Goal: Contribute content: Contribute content

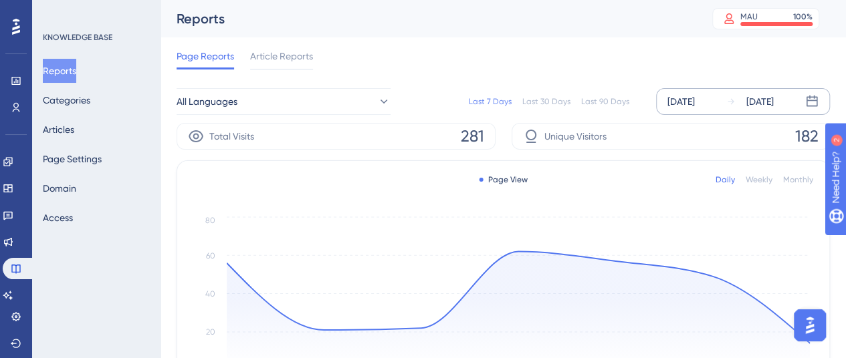
click at [695, 96] on div "[DATE]" at bounding box center [680, 102] width 27 height 16
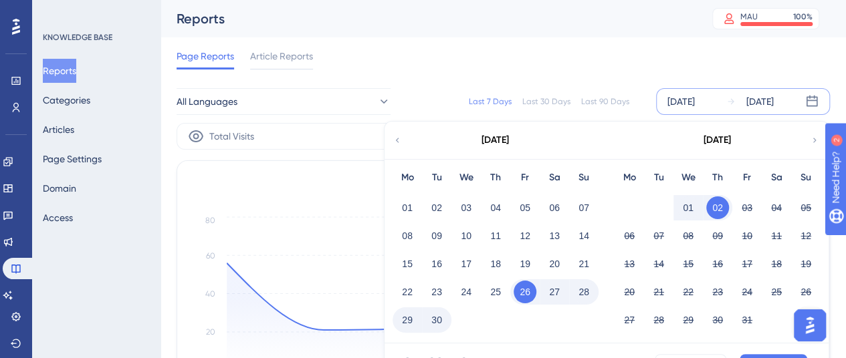
click at [693, 204] on button "01" at bounding box center [688, 208] width 23 height 23
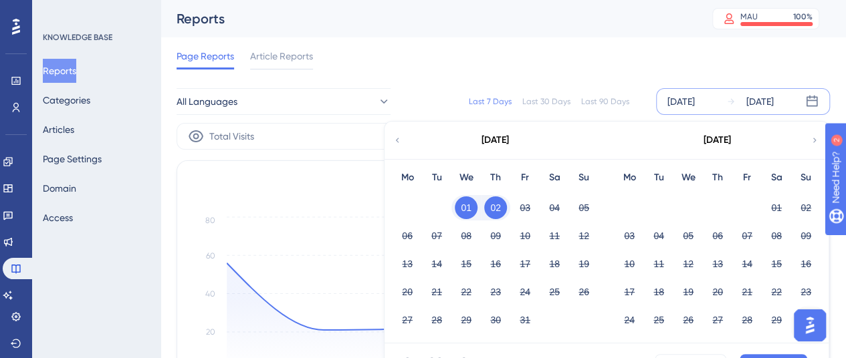
click at [759, 352] on div "Oct 01 2025 - Oct 02 2025 Cancel Apply" at bounding box center [607, 365] width 444 height 43
click at [758, 354] on button "Apply" at bounding box center [774, 364] width 68 height 21
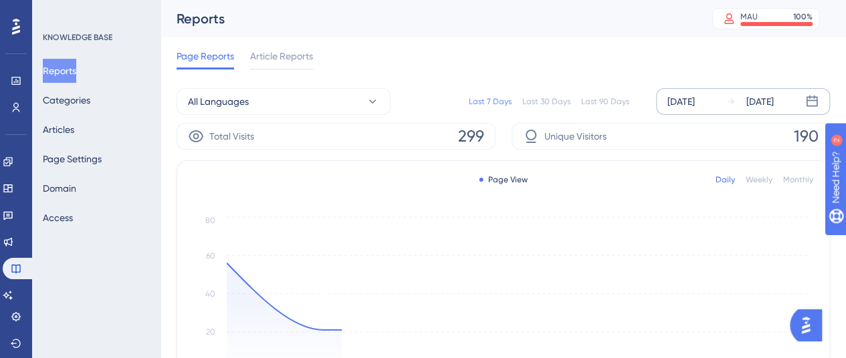
click at [687, 99] on div "[DATE]" at bounding box center [680, 102] width 27 height 16
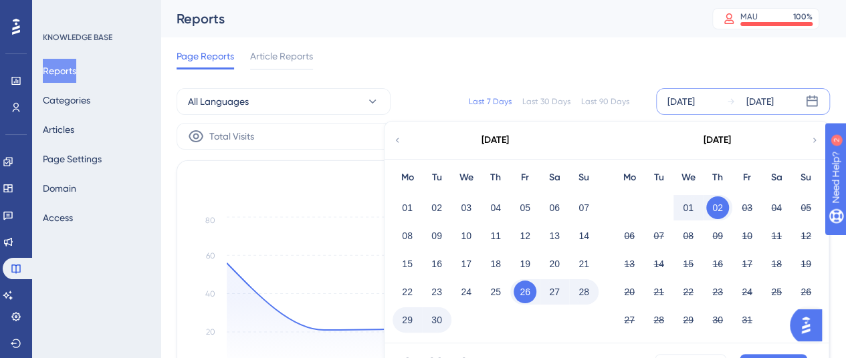
click at [693, 205] on button "01" at bounding box center [688, 208] width 23 height 23
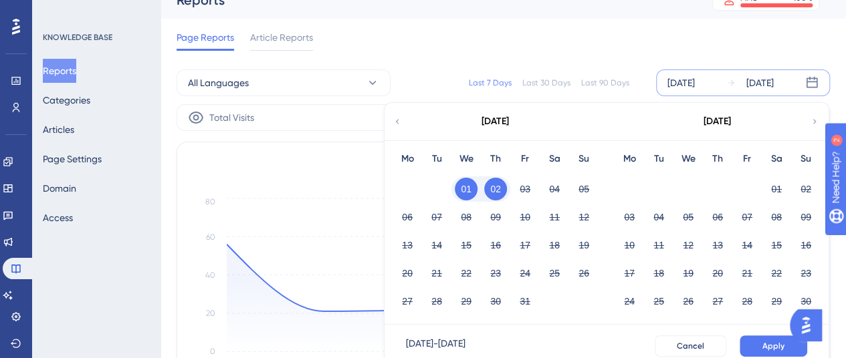
scroll to position [67, 0]
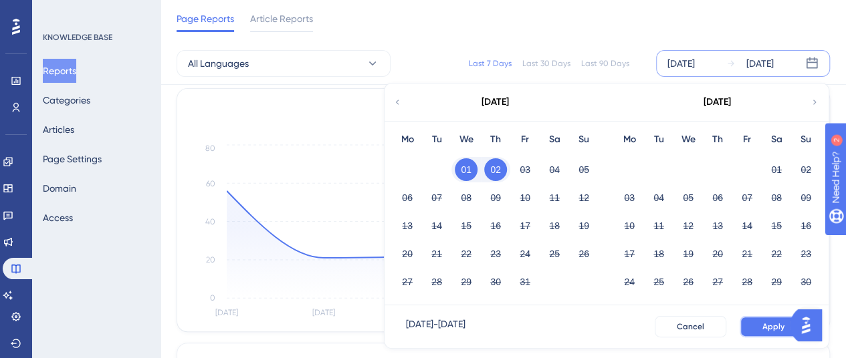
click at [783, 328] on span "Apply" at bounding box center [773, 327] width 22 height 11
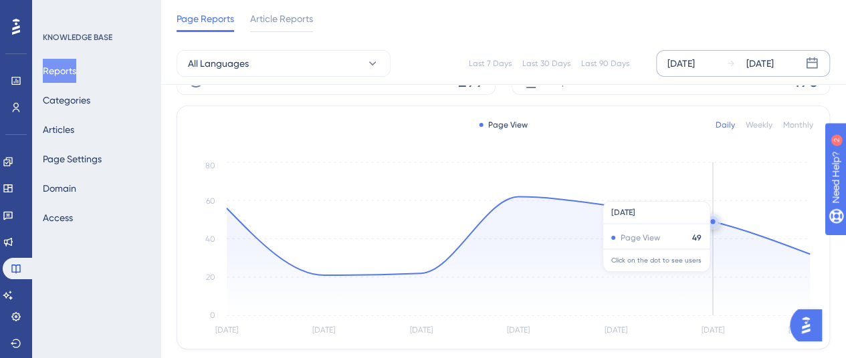
scroll to position [0, 0]
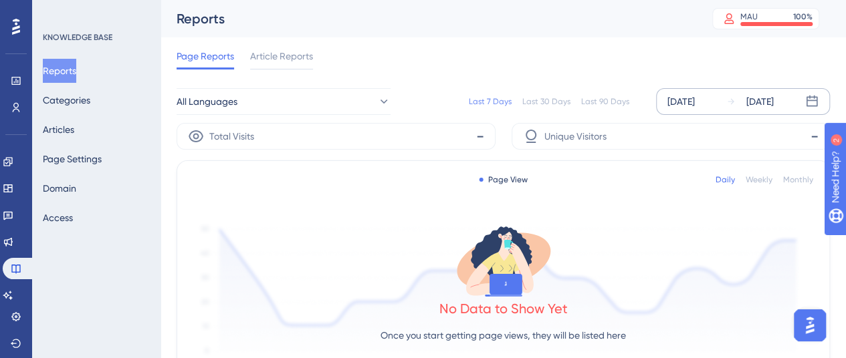
click at [694, 106] on div "[DATE]" at bounding box center [680, 102] width 27 height 16
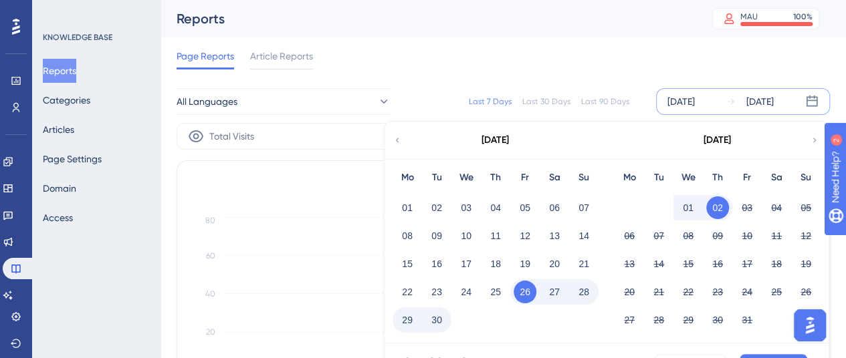
click at [690, 211] on button "01" at bounding box center [688, 208] width 23 height 23
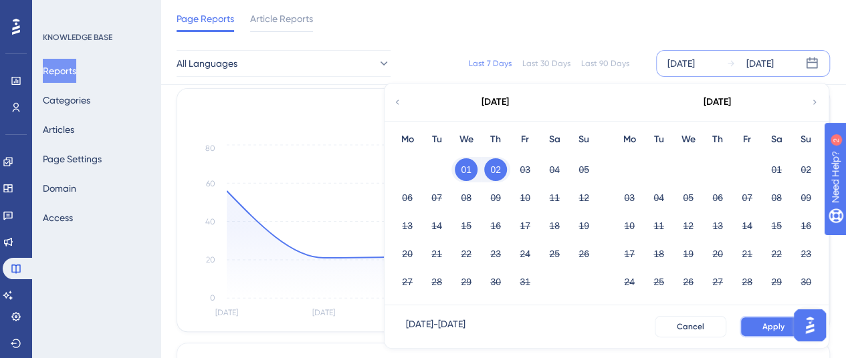
click at [775, 328] on span "Apply" at bounding box center [773, 327] width 22 height 11
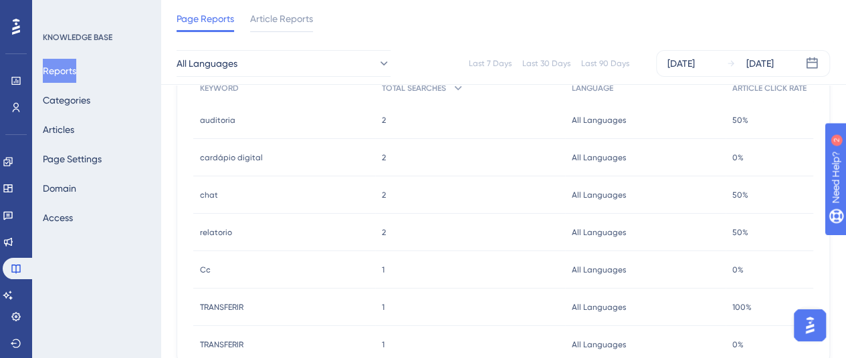
scroll to position [640, 0]
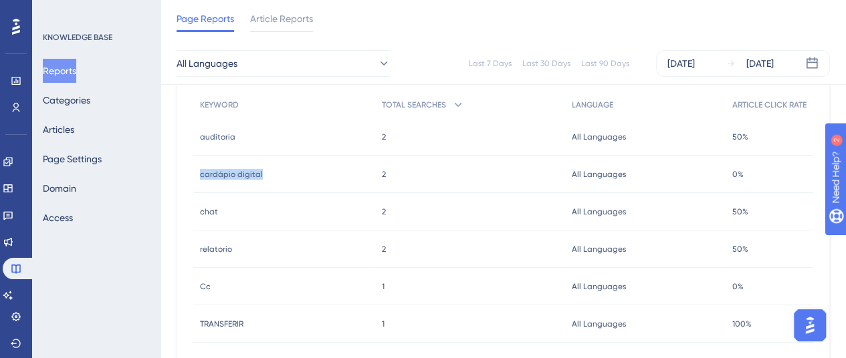
drag, startPoint x: 267, startPoint y: 179, endPoint x: 198, endPoint y: 183, distance: 69.0
click at [198, 183] on div "cardápio digital cardápio digital" at bounding box center [284, 174] width 182 height 37
click at [70, 109] on button "Categories" at bounding box center [66, 100] width 47 height 24
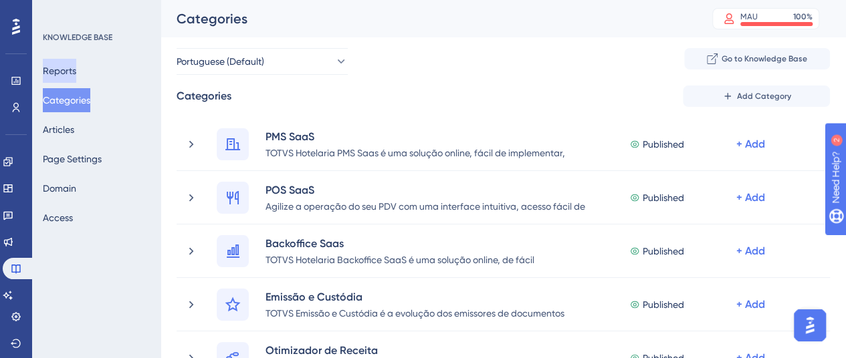
click at [62, 66] on button "Reports" at bounding box center [59, 71] width 33 height 24
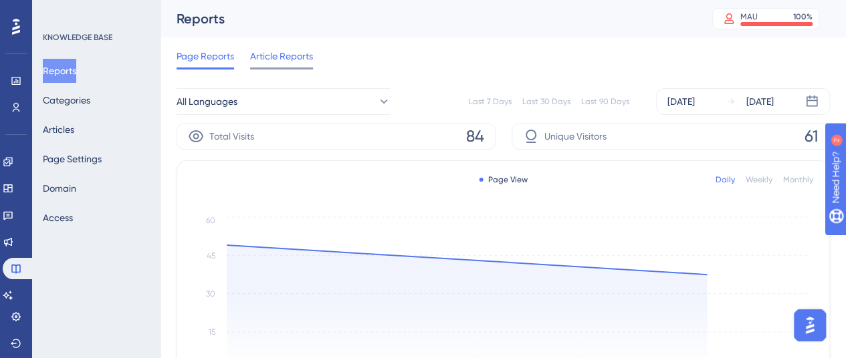
click at [269, 56] on span "Article Reports" at bounding box center [281, 56] width 63 height 16
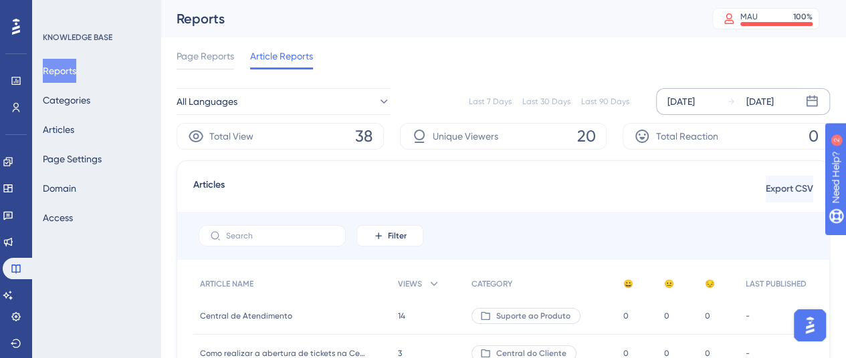
click at [694, 103] on div "[DATE]" at bounding box center [680, 102] width 27 height 16
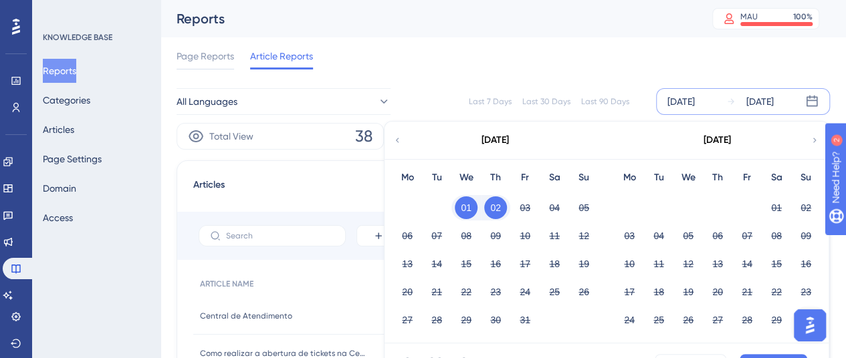
click at [401, 140] on icon at bounding box center [397, 140] width 9 height 12
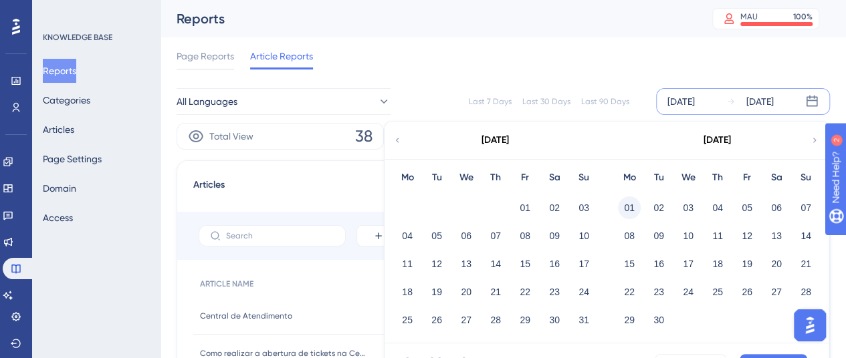
click at [626, 209] on button "01" at bounding box center [629, 208] width 23 height 23
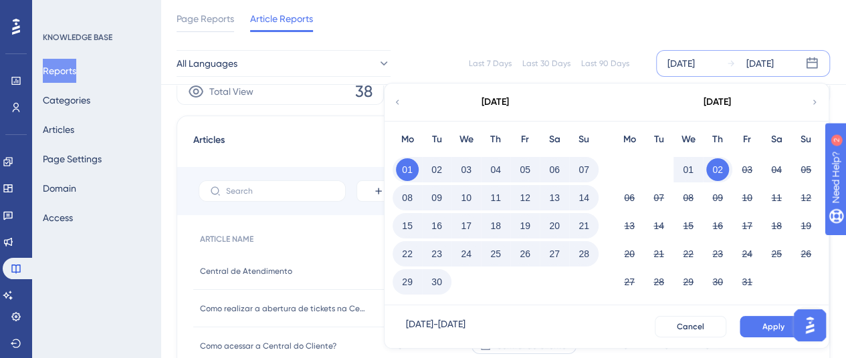
scroll to position [67, 0]
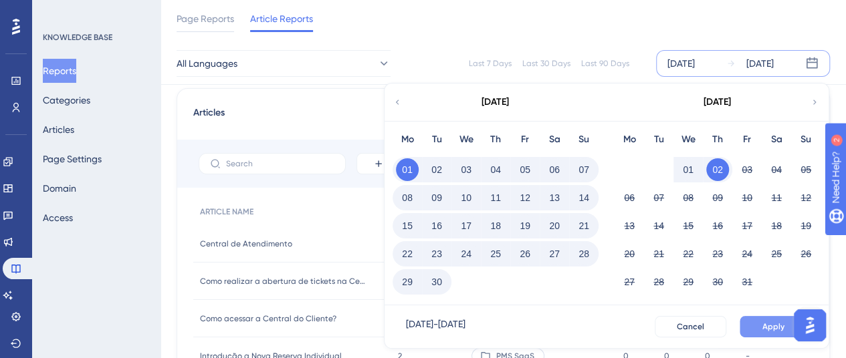
click at [774, 327] on span "Apply" at bounding box center [773, 327] width 22 height 11
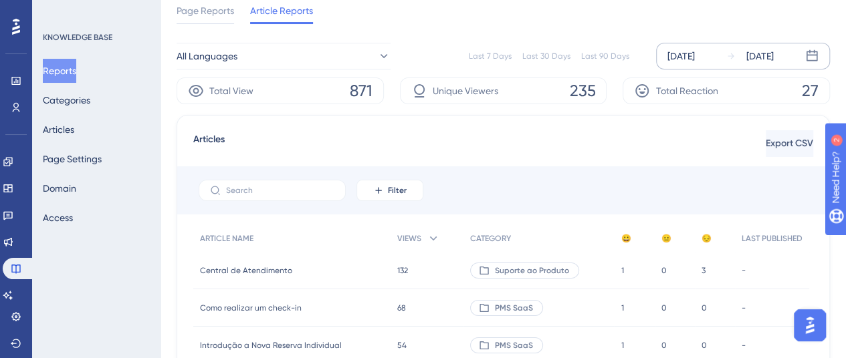
scroll to position [0, 0]
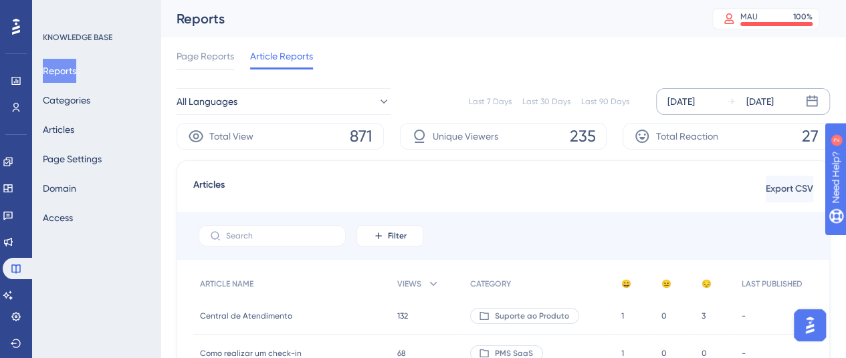
click at [225, 62] on span "Page Reports" at bounding box center [206, 56] width 58 height 16
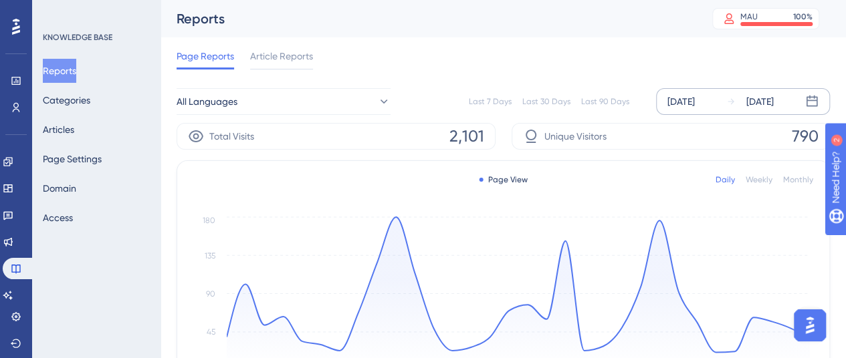
click at [695, 108] on div "Sep 01 2025" at bounding box center [680, 102] width 27 height 16
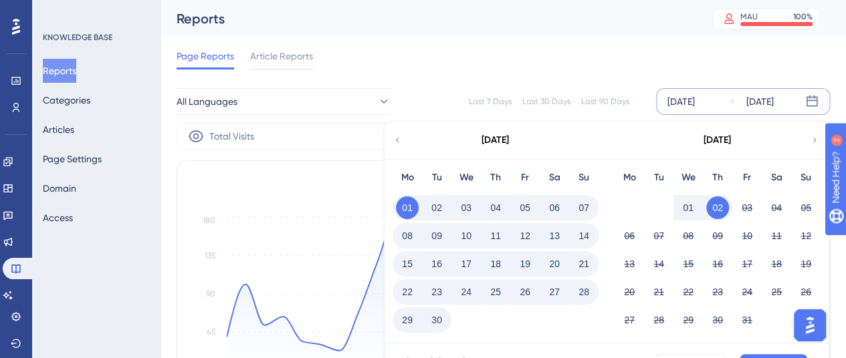
click at [685, 205] on button "01" at bounding box center [688, 208] width 23 height 23
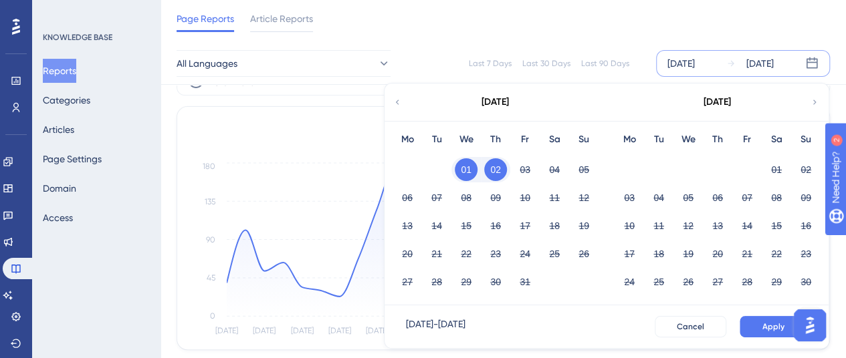
scroll to position [67, 0]
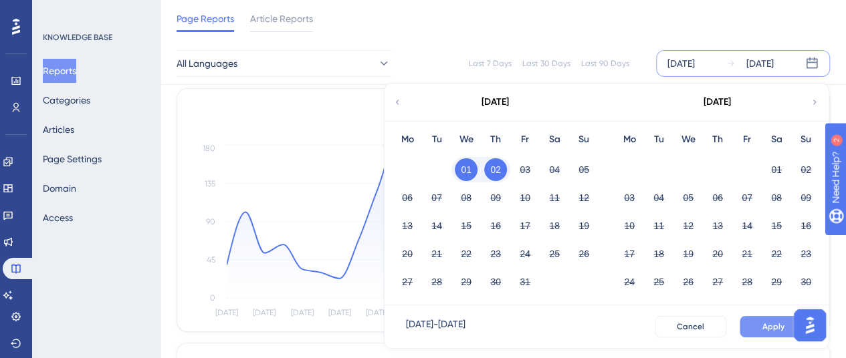
click at [757, 328] on button "Apply" at bounding box center [774, 326] width 68 height 21
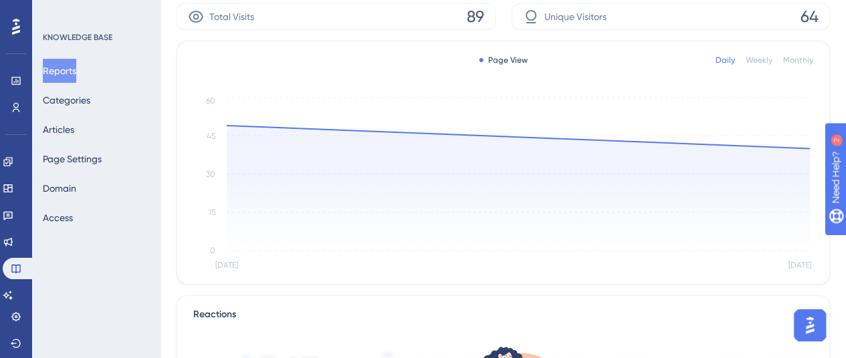
scroll to position [0, 0]
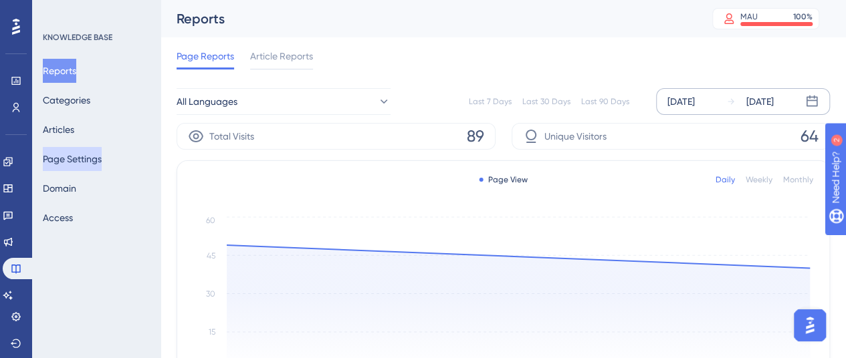
click at [76, 158] on button "Page Settings" at bounding box center [72, 159] width 59 height 24
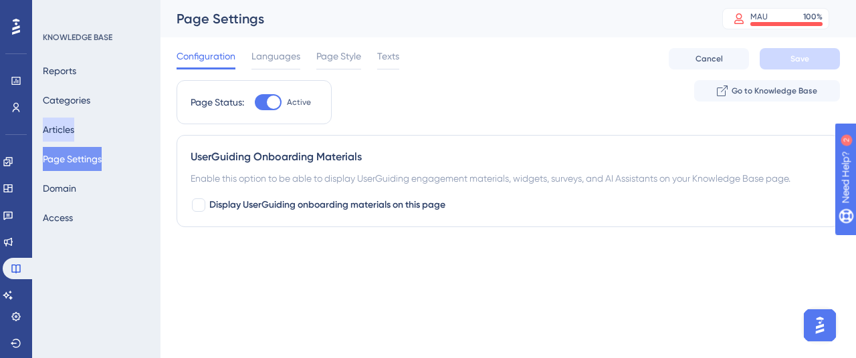
drag, startPoint x: 81, startPoint y: 125, endPoint x: 136, endPoint y: 145, distance: 59.0
click at [74, 125] on button "Articles" at bounding box center [58, 130] width 31 height 24
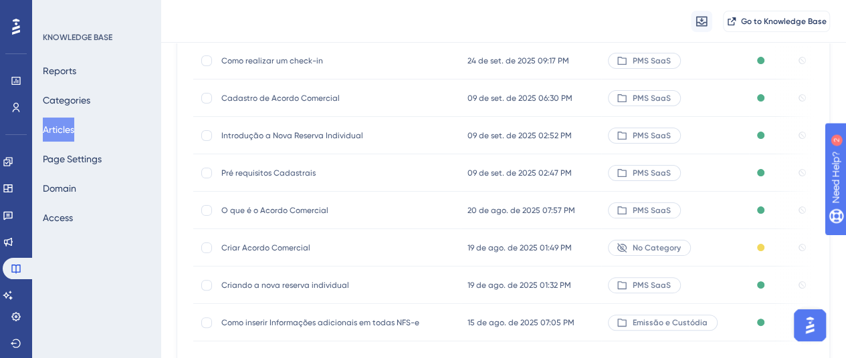
scroll to position [193, 0]
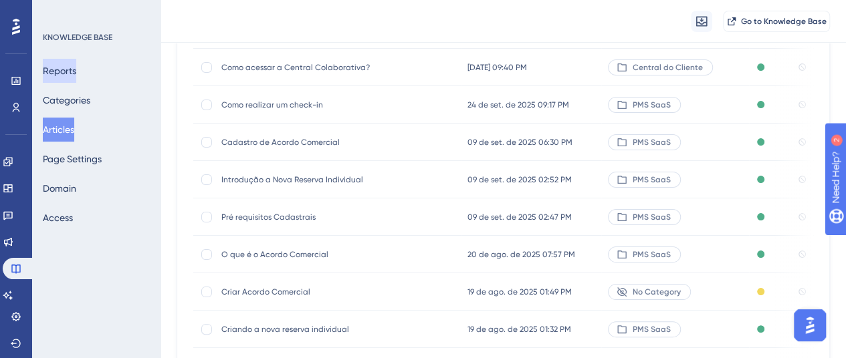
drag, startPoint x: 72, startPoint y: 67, endPoint x: 110, endPoint y: 101, distance: 50.7
click at [72, 67] on button "Reports" at bounding box center [59, 71] width 33 height 24
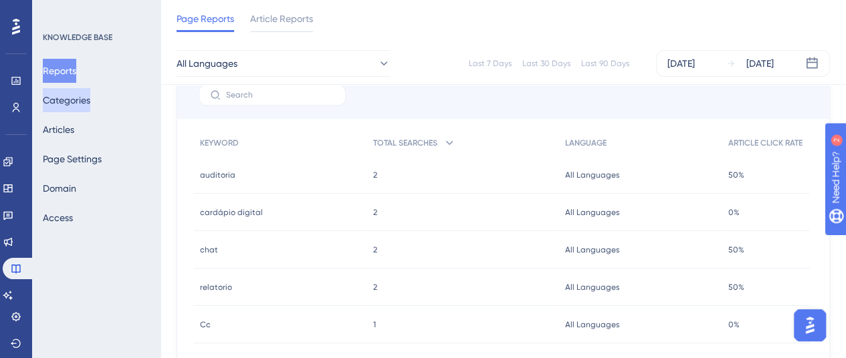
drag, startPoint x: 83, startPoint y: 91, endPoint x: 140, endPoint y: 88, distance: 56.9
click at [83, 91] on button "Categories" at bounding box center [66, 100] width 47 height 24
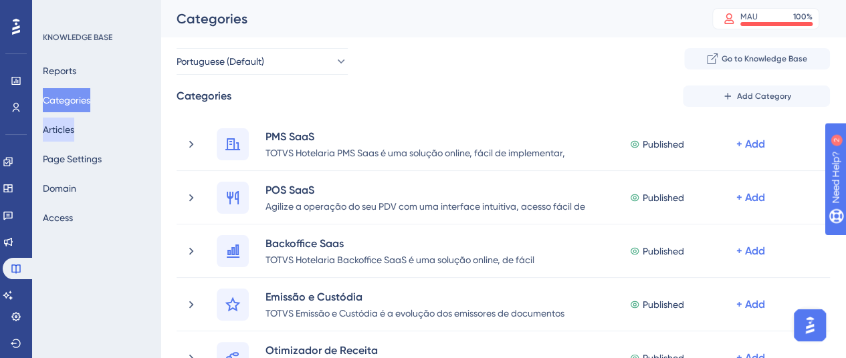
click at [74, 124] on button "Articles" at bounding box center [58, 130] width 31 height 24
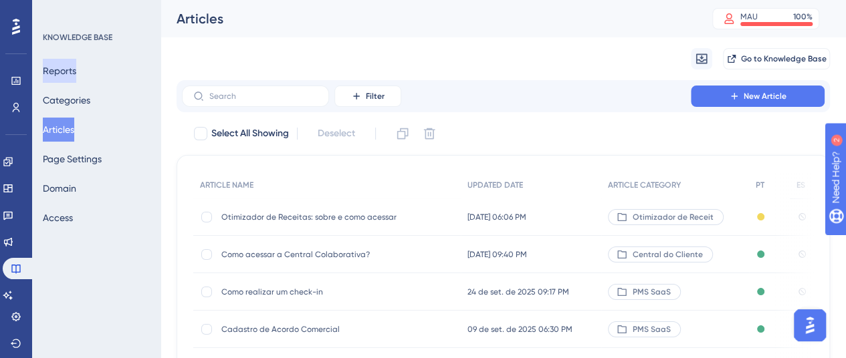
click at [76, 69] on button "Reports" at bounding box center [59, 71] width 33 height 24
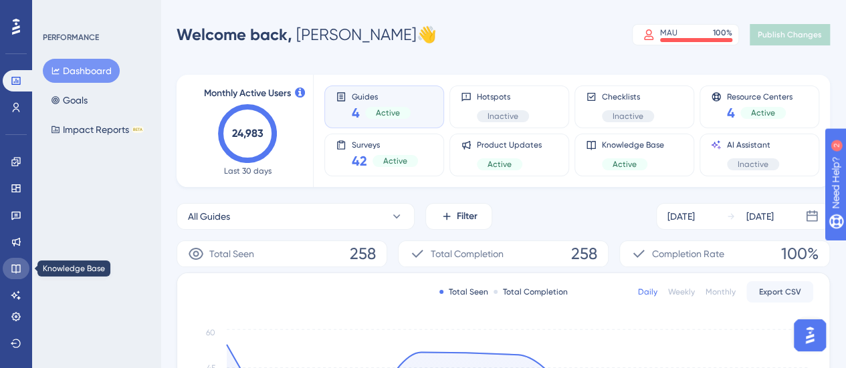
click at [17, 266] on icon at bounding box center [16, 268] width 11 height 11
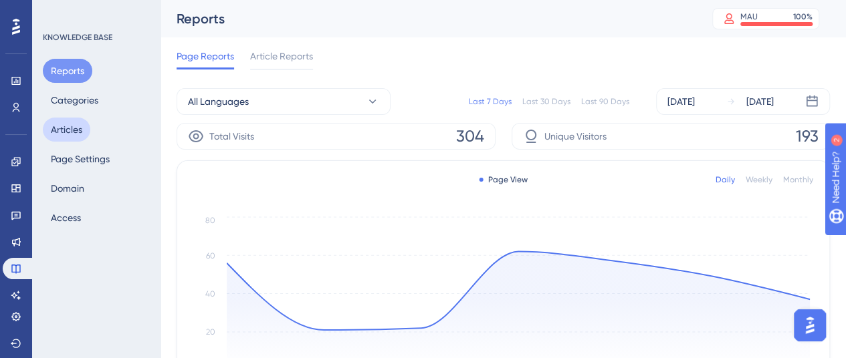
click at [78, 131] on button "Articles" at bounding box center [66, 130] width 47 height 24
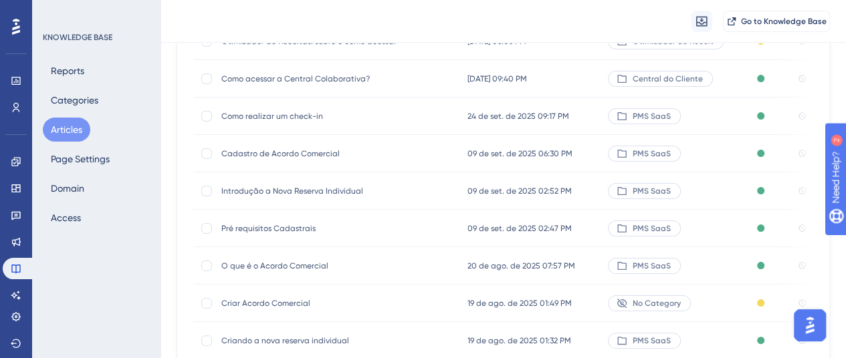
scroll to position [321, 0]
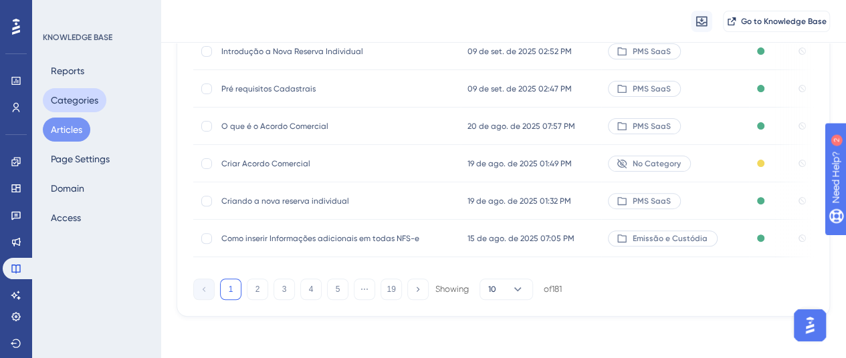
click at [88, 94] on button "Categories" at bounding box center [75, 100] width 64 height 24
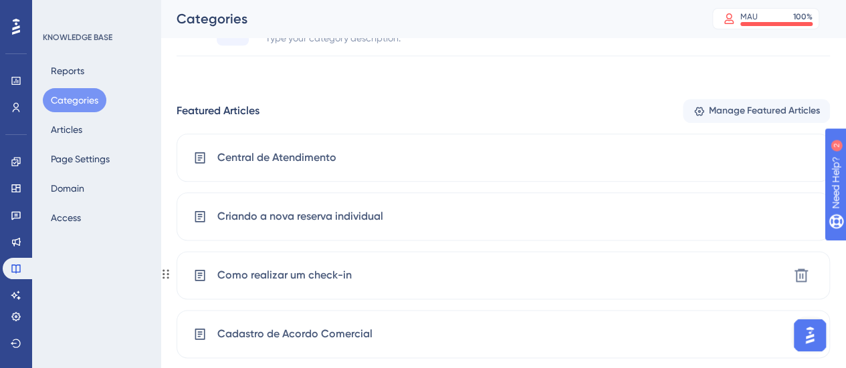
scroll to position [824, 0]
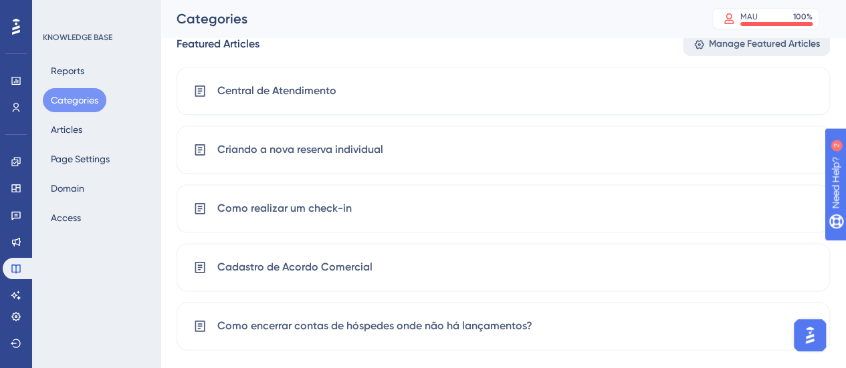
click at [725, 45] on span "Manage Featured Articles" at bounding box center [764, 44] width 111 height 16
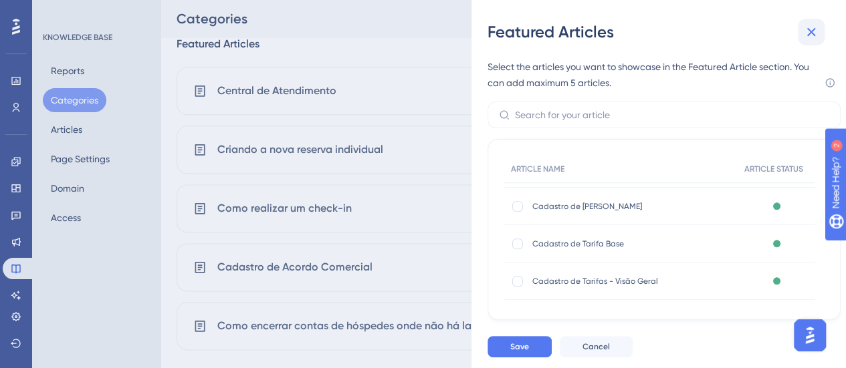
scroll to position [1586, 0]
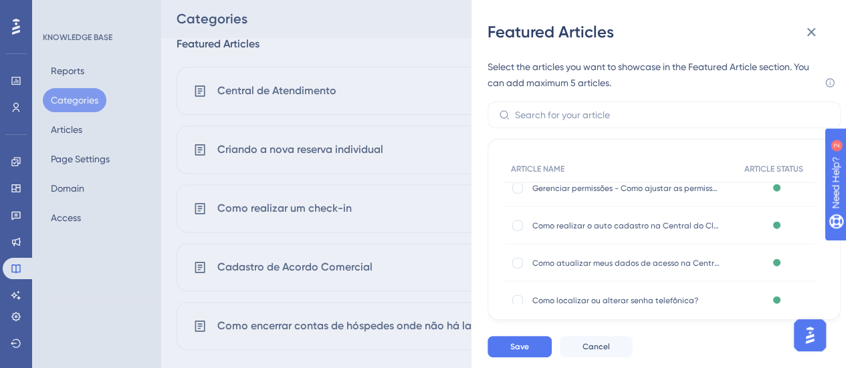
click at [803, 31] on icon at bounding box center [811, 32] width 16 height 16
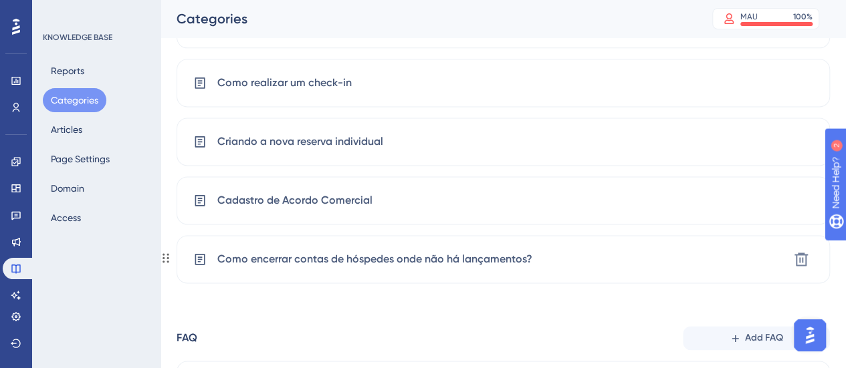
scroll to position [824, 0]
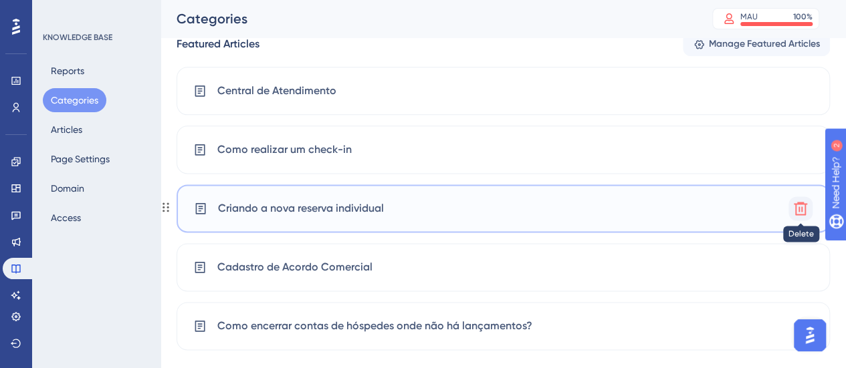
click at [796, 208] on icon at bounding box center [800, 208] width 13 height 13
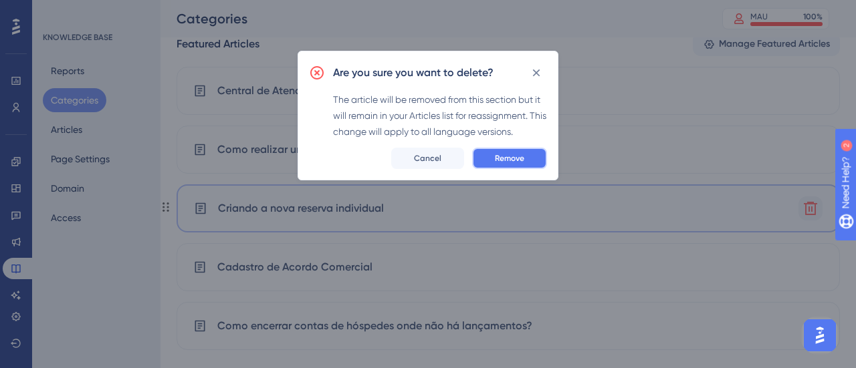
click at [522, 163] on button "Remove" at bounding box center [509, 158] width 75 height 21
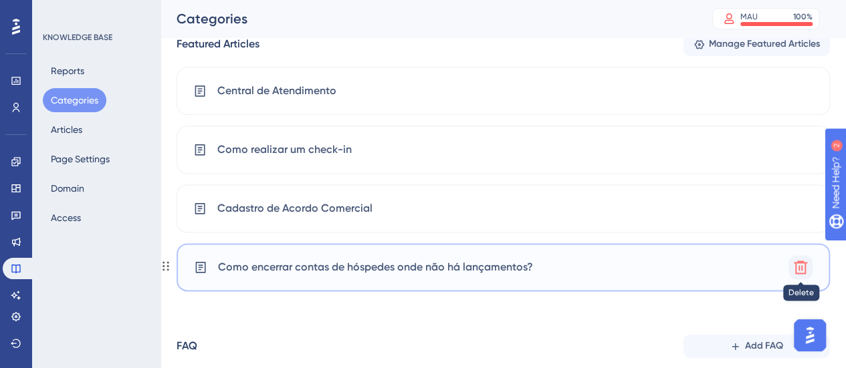
click at [794, 263] on icon at bounding box center [800, 267] width 16 height 16
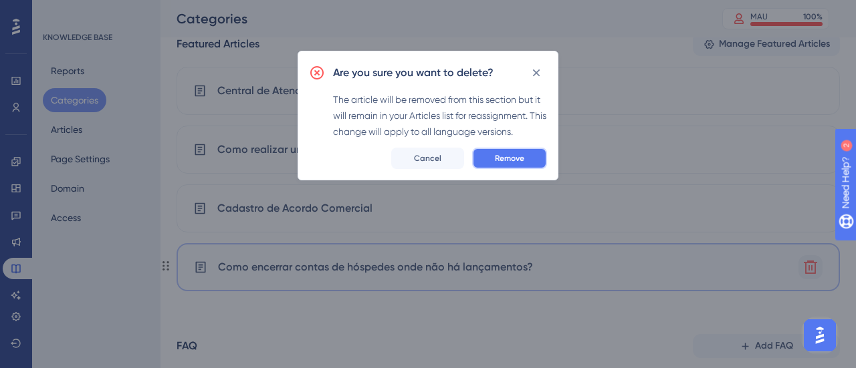
click at [504, 156] on span "Remove" at bounding box center [509, 158] width 29 height 11
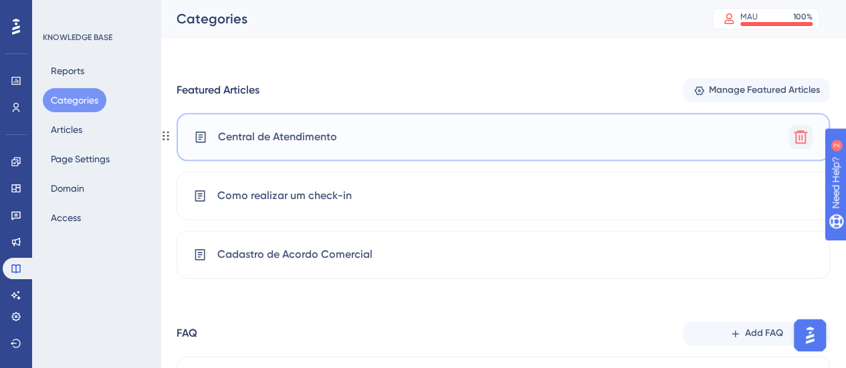
scroll to position [757, 0]
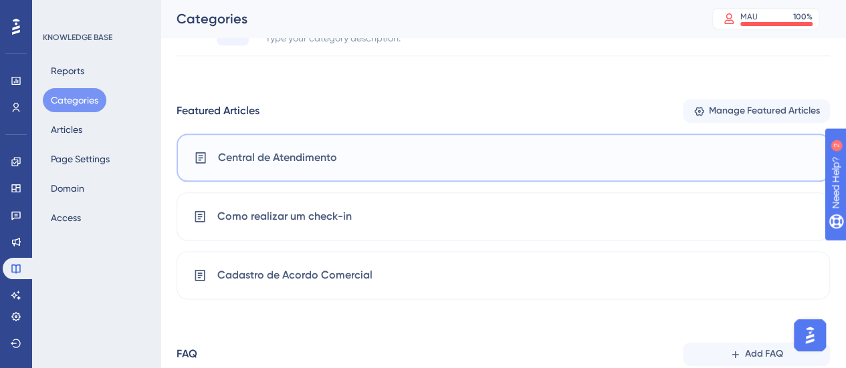
click at [797, 116] on span "Manage Featured Articles" at bounding box center [764, 111] width 111 height 16
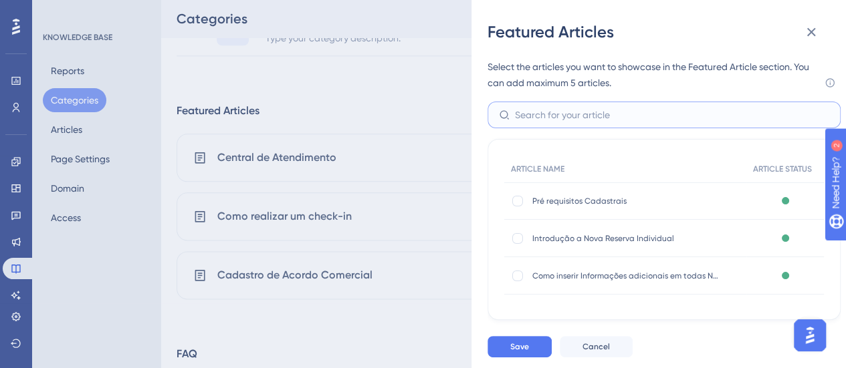
click at [658, 116] on input "text" at bounding box center [672, 115] width 314 height 15
click at [517, 235] on div at bounding box center [517, 238] width 11 height 11
checkbox input "true"
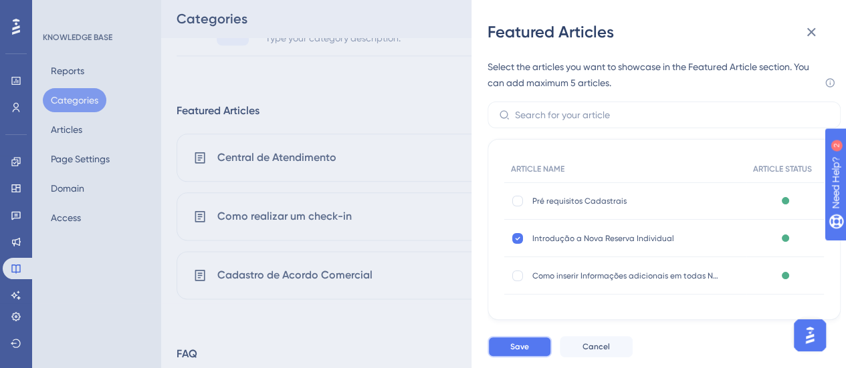
click at [522, 350] on span "Save" at bounding box center [519, 347] width 19 height 11
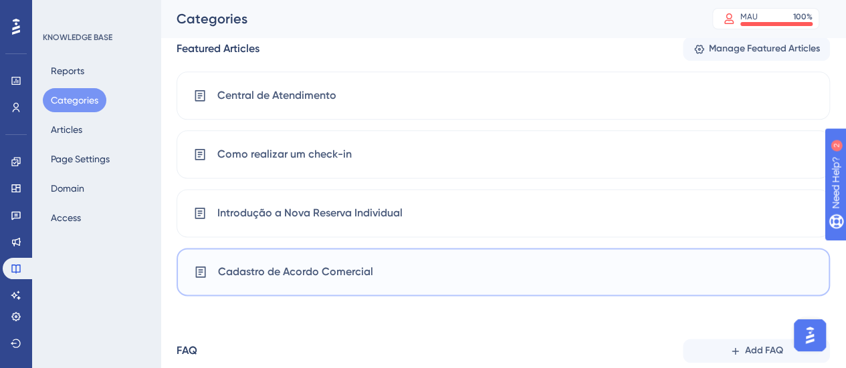
scroll to position [824, 0]
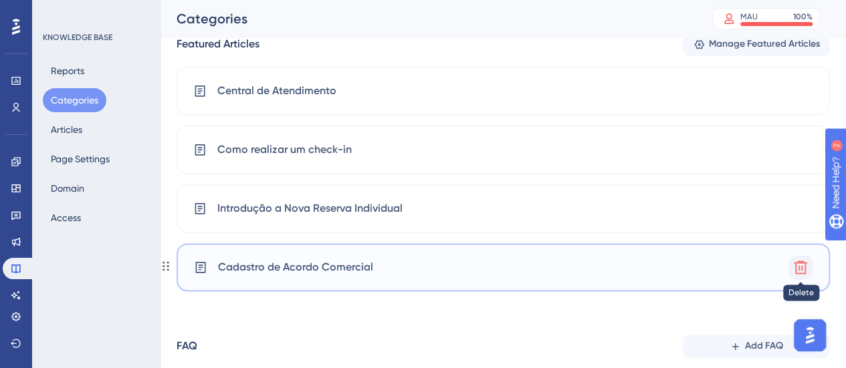
click at [796, 265] on icon at bounding box center [800, 267] width 13 height 13
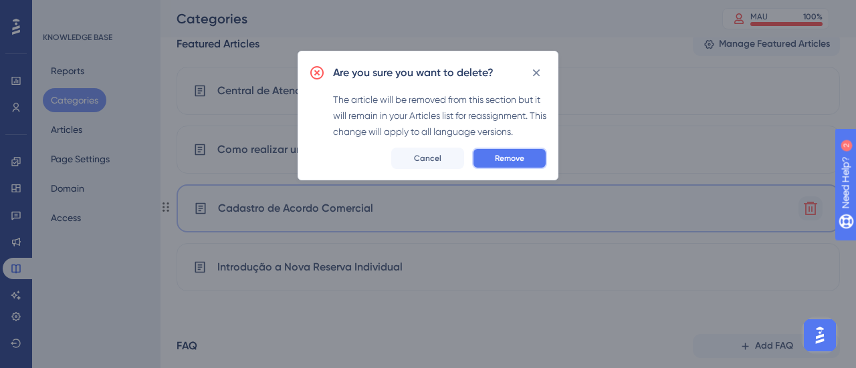
click at [519, 150] on button "Remove" at bounding box center [509, 158] width 75 height 21
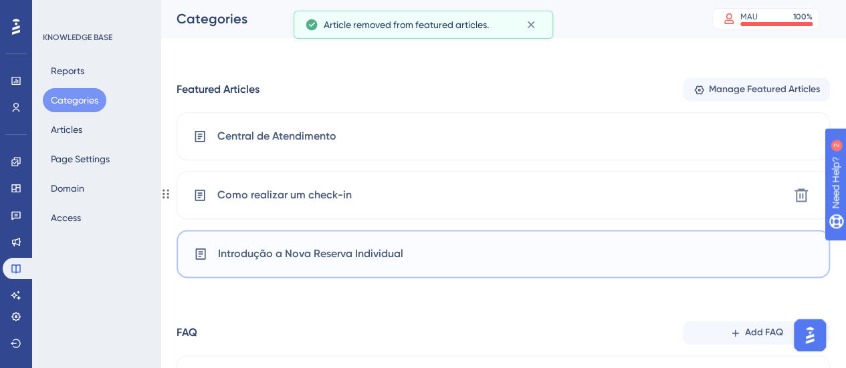
scroll to position [757, 0]
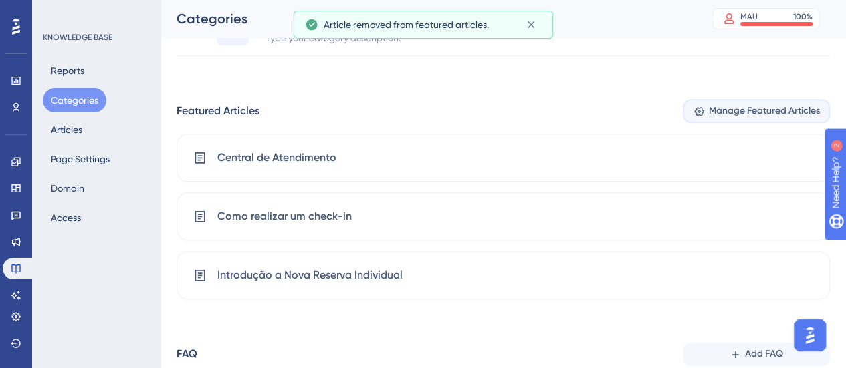
click at [745, 111] on span "Manage Featured Articles" at bounding box center [764, 111] width 111 height 16
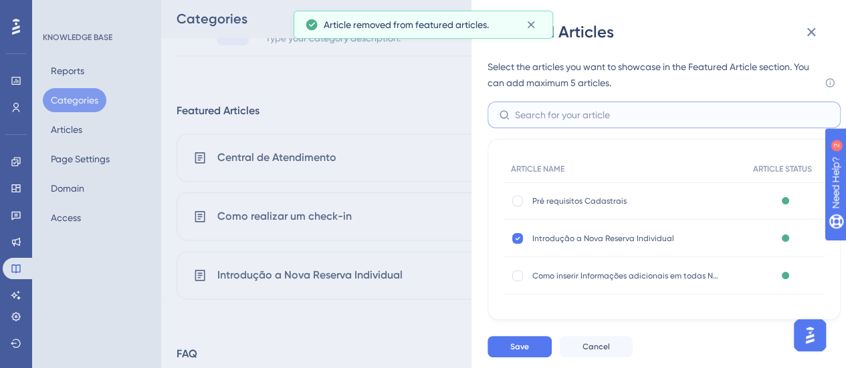
click at [621, 110] on input "text" at bounding box center [672, 115] width 314 height 15
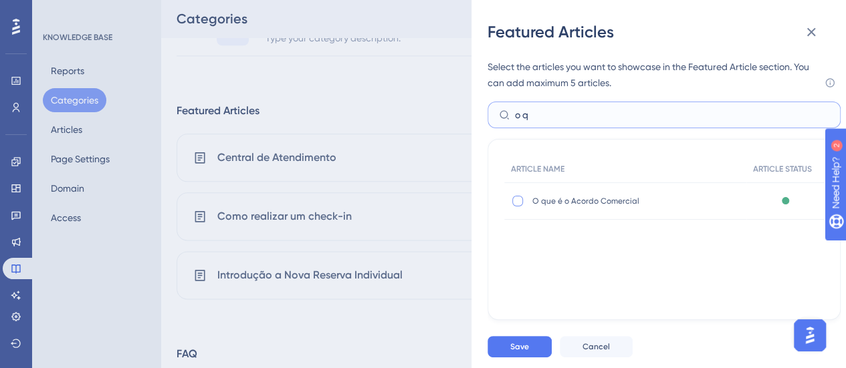
type input "o q"
click at [518, 200] on div at bounding box center [517, 201] width 11 height 11
checkbox input "true"
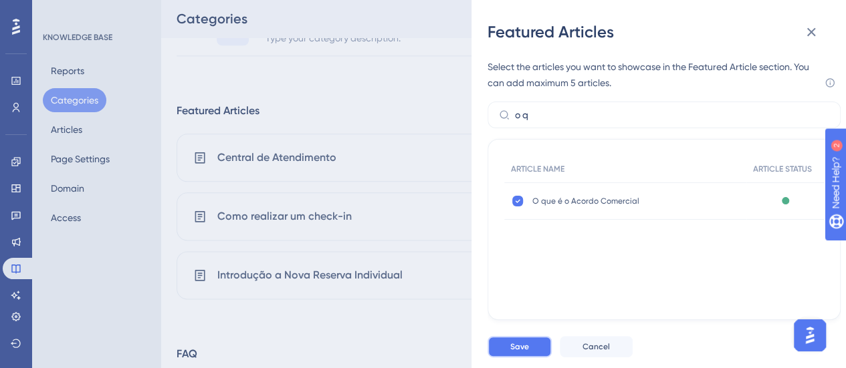
click at [510, 342] on span "Save" at bounding box center [519, 347] width 19 height 11
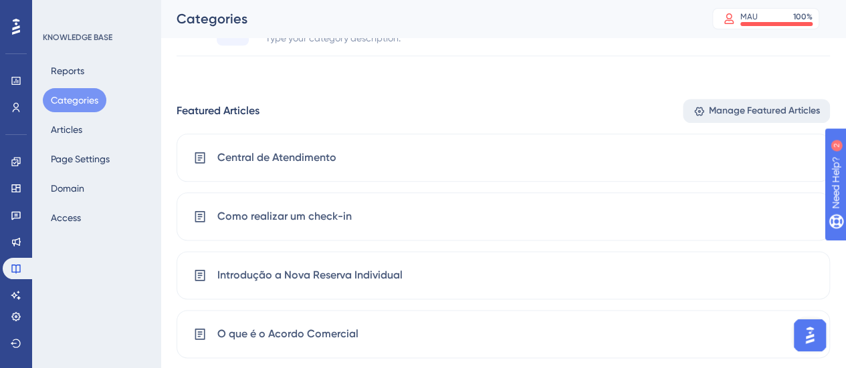
click at [736, 108] on span "Manage Featured Articles" at bounding box center [764, 111] width 111 height 16
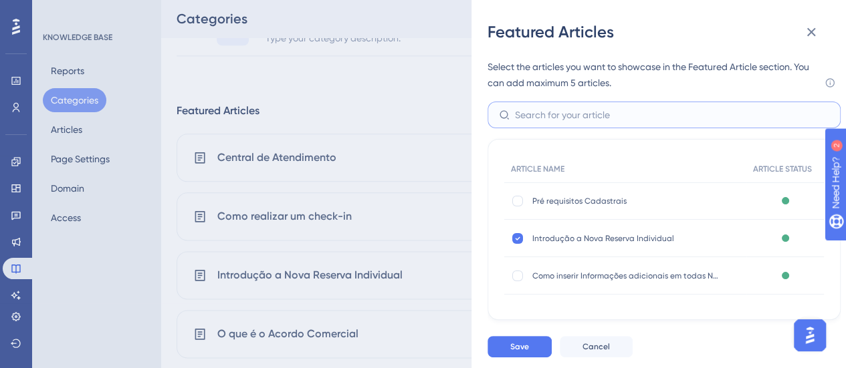
click at [693, 111] on input "text" at bounding box center [672, 115] width 314 height 15
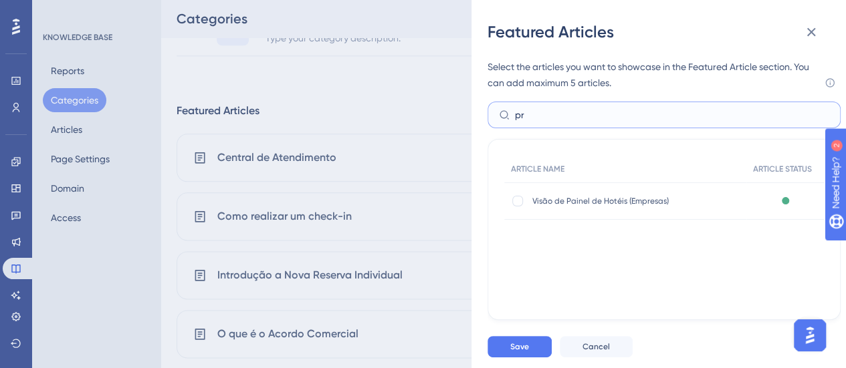
type input "p"
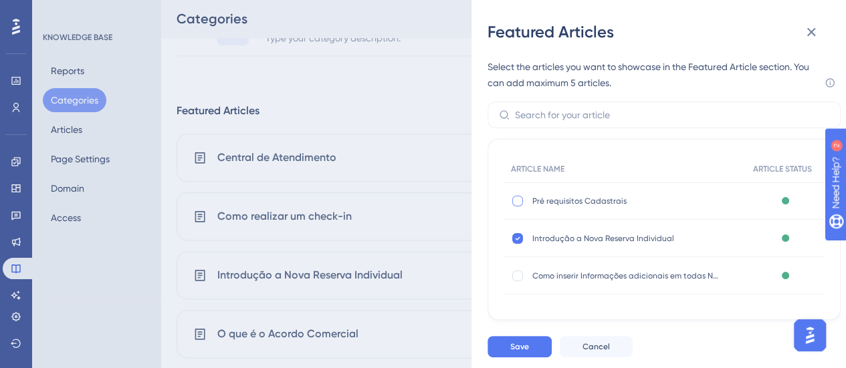
click at [515, 205] on div at bounding box center [517, 201] width 11 height 11
checkbox input "true"
click at [515, 356] on button "Save" at bounding box center [520, 346] width 64 height 21
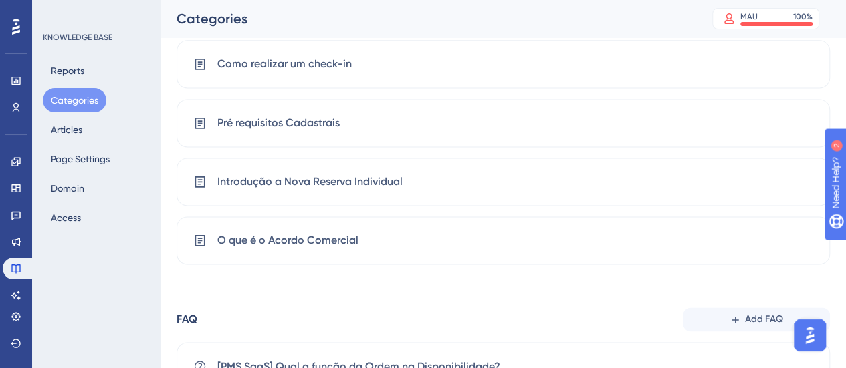
scroll to position [824, 0]
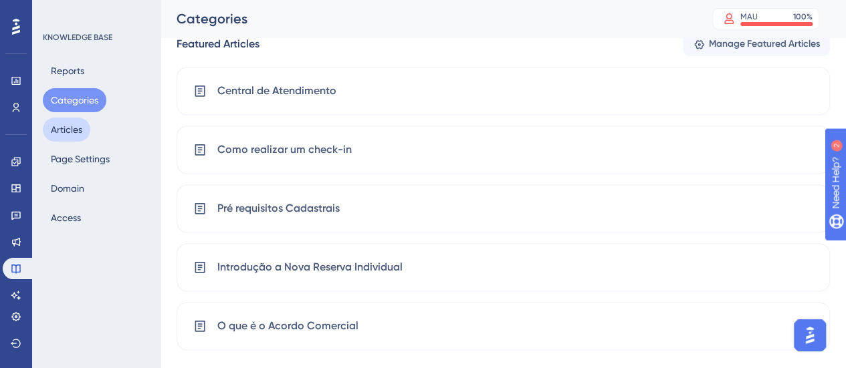
click at [60, 132] on button "Articles" at bounding box center [66, 130] width 47 height 24
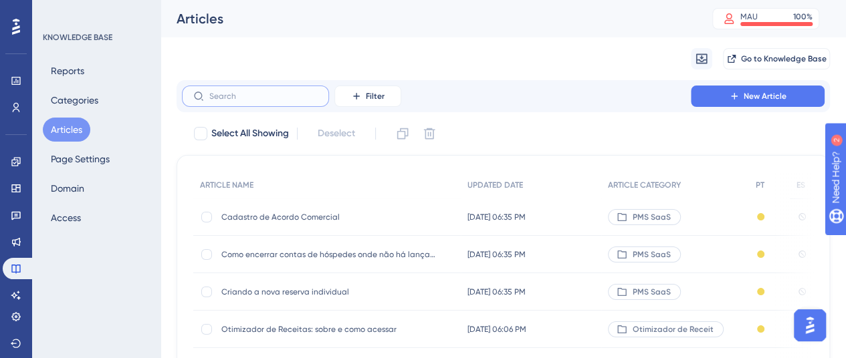
click at [280, 92] on input "text" at bounding box center [263, 96] width 108 height 9
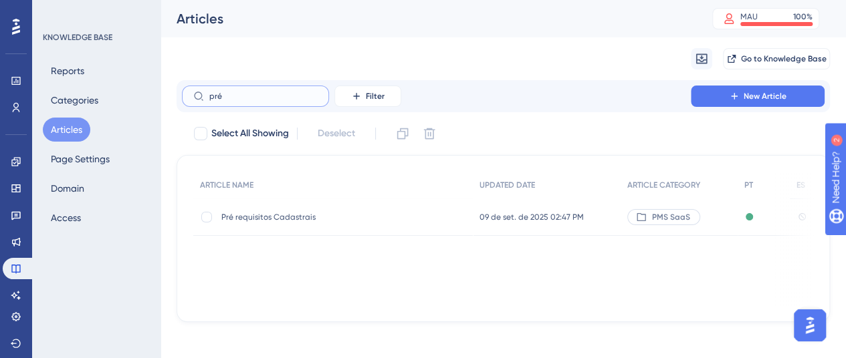
type input "pré"
click at [312, 219] on span "Pré requisitos Cadastrais" at bounding box center [328, 217] width 214 height 11
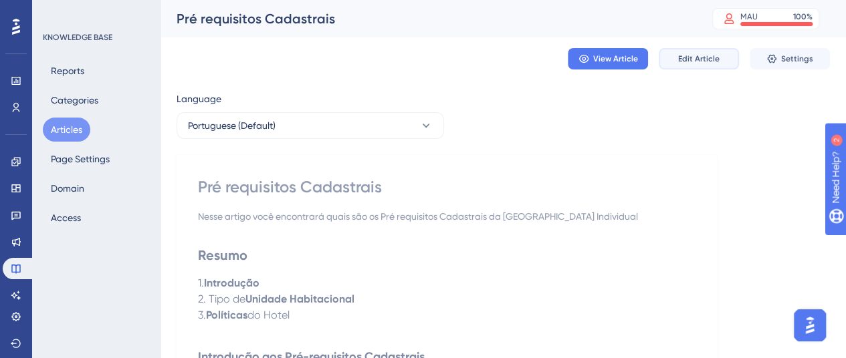
click at [687, 60] on span "Edit Article" at bounding box center [698, 59] width 41 height 11
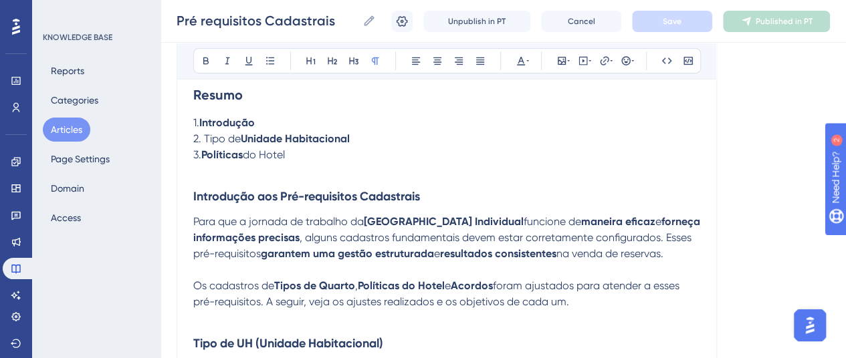
scroll to position [114, 0]
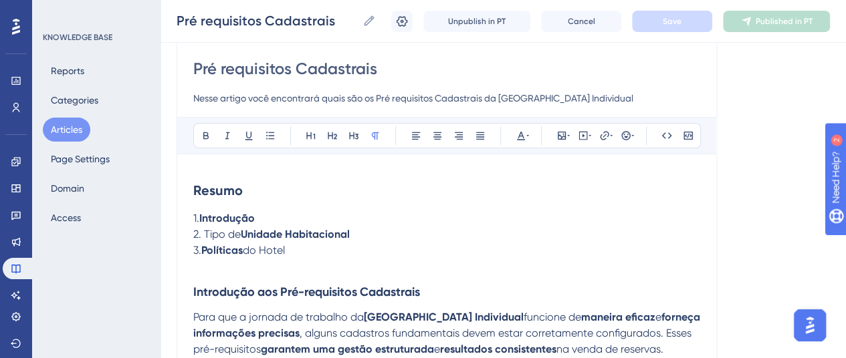
drag, startPoint x: 607, startPoint y: 93, endPoint x: 180, endPoint y: 104, distance: 427.5
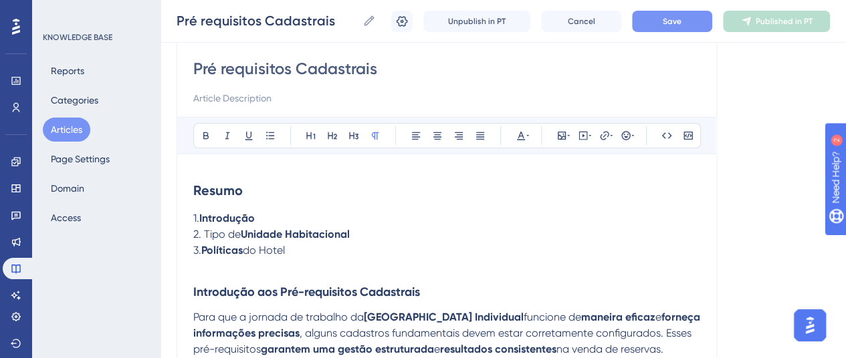
click at [656, 15] on button "Save" at bounding box center [672, 21] width 80 height 21
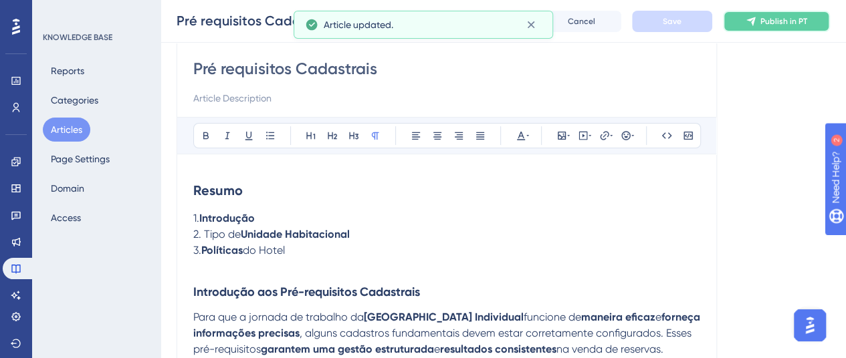
click at [759, 21] on button "Publish in PT" at bounding box center [776, 21] width 107 height 21
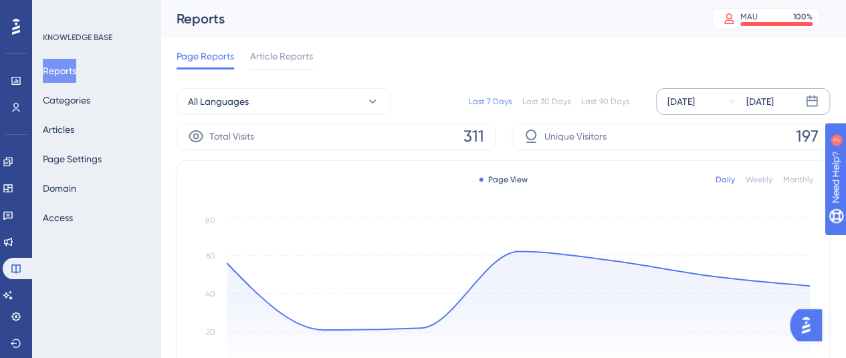
click at [693, 96] on div "[DATE]" at bounding box center [680, 102] width 27 height 16
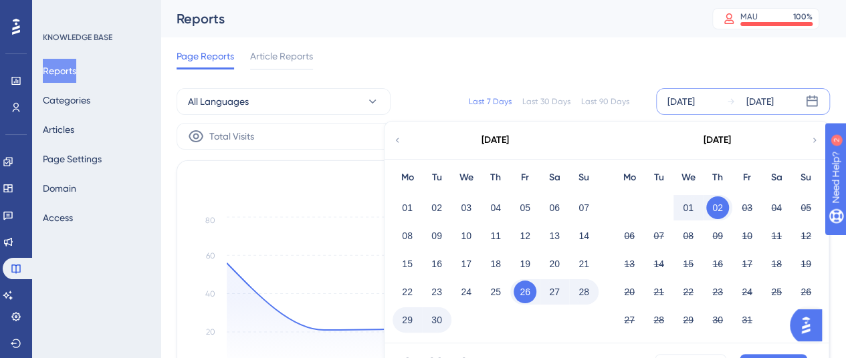
click at [419, 205] on div "01" at bounding box center [407, 207] width 29 height 25
click at [412, 68] on div "Page Reports Article Reports" at bounding box center [503, 58] width 653 height 43
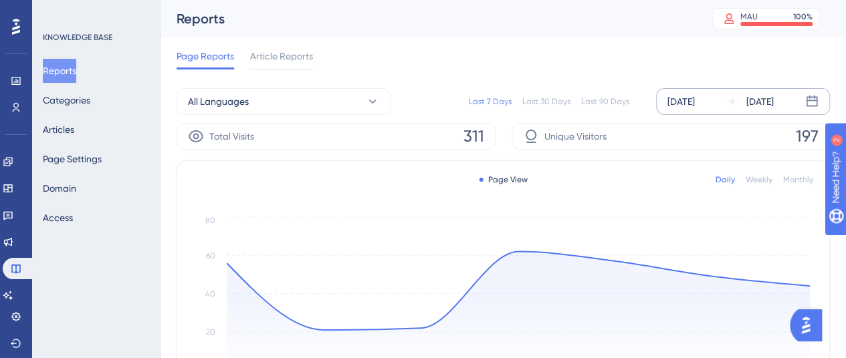
click at [695, 106] on div "[DATE]" at bounding box center [680, 102] width 27 height 16
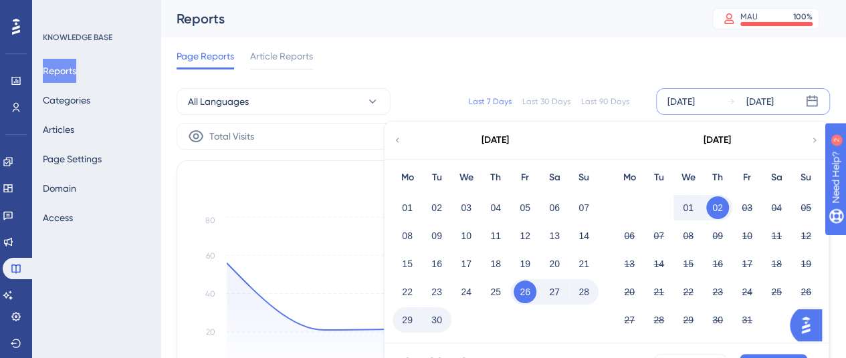
click at [690, 205] on button "01" at bounding box center [688, 208] width 23 height 23
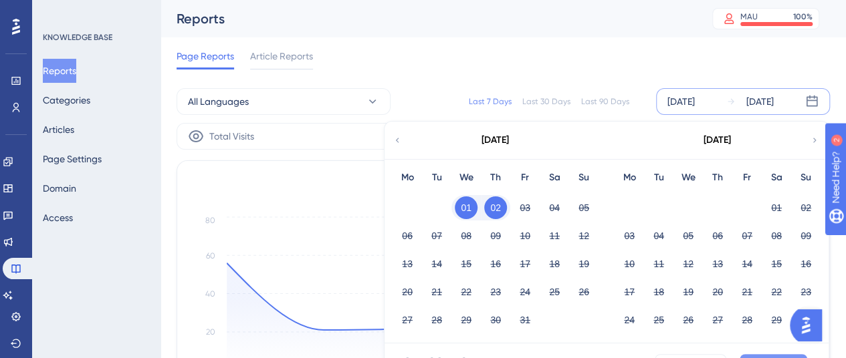
click at [777, 356] on button "Apply" at bounding box center [774, 364] width 68 height 21
